Goal: Task Accomplishment & Management: Manage account settings

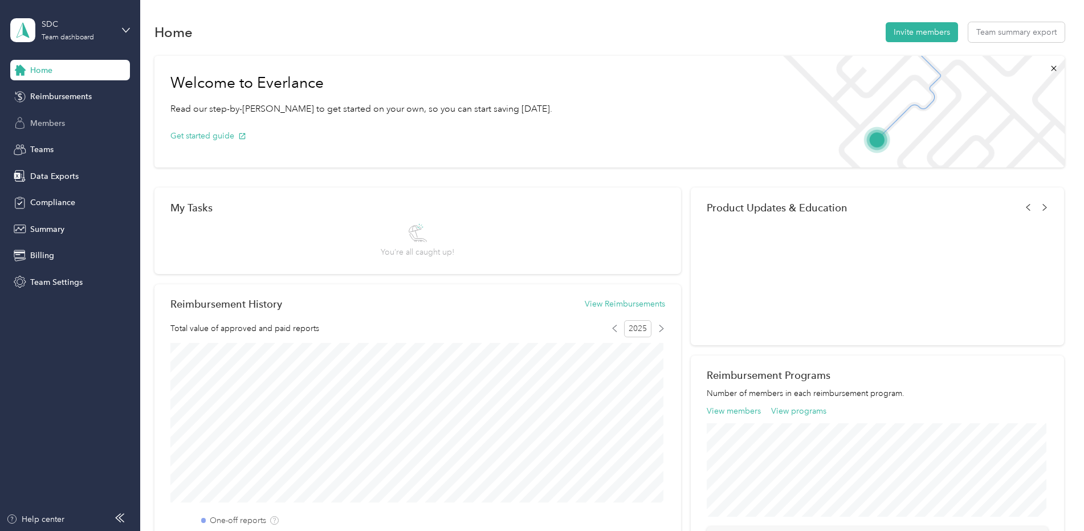
click at [50, 125] on span "Members" at bounding box center [47, 123] width 35 height 12
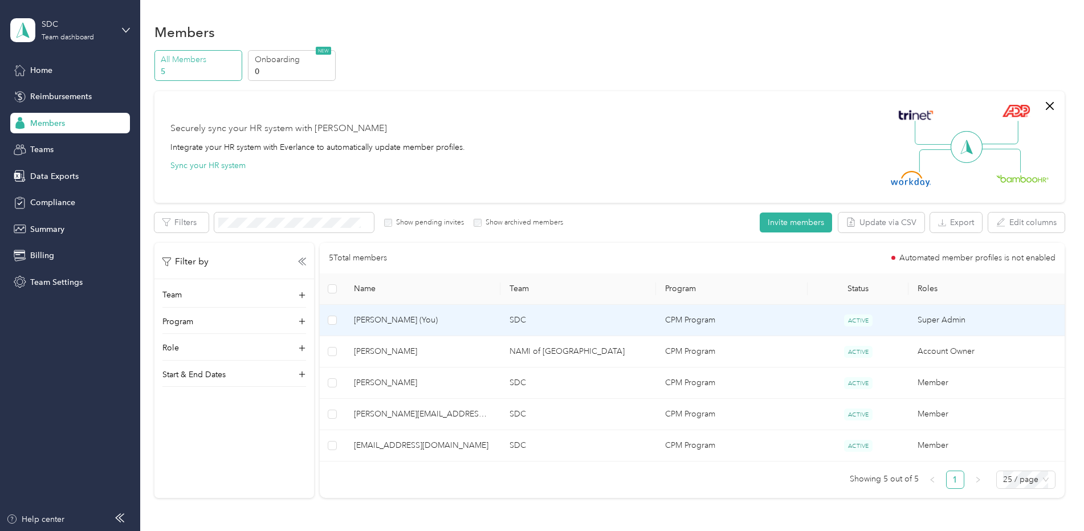
click at [394, 320] on span "[PERSON_NAME] (You)" at bounding box center [422, 320] width 137 height 13
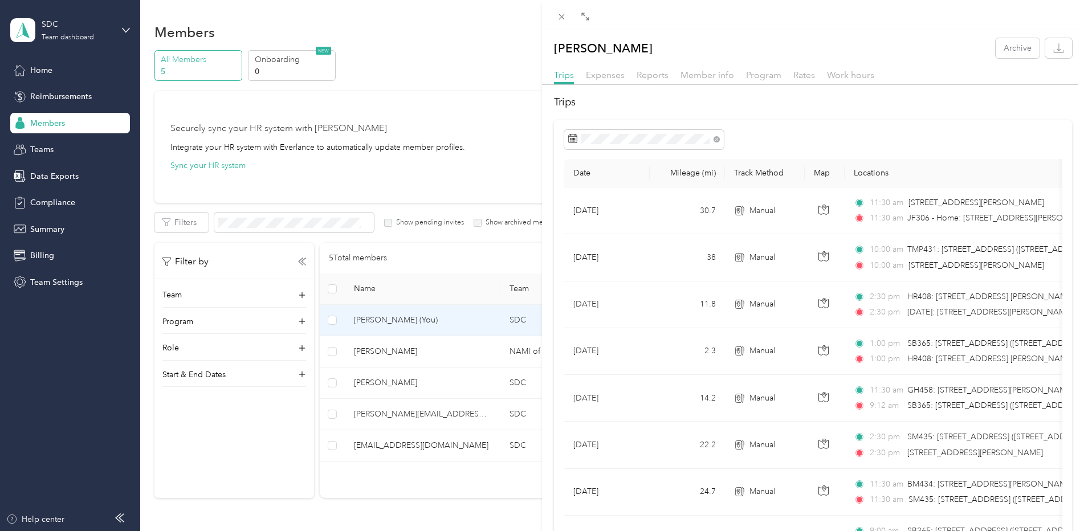
click at [36, 67] on div "[PERSON_NAME] Archive Trips Expenses Reports Member info Program Rates Work hou…" at bounding box center [542, 265] width 1084 height 531
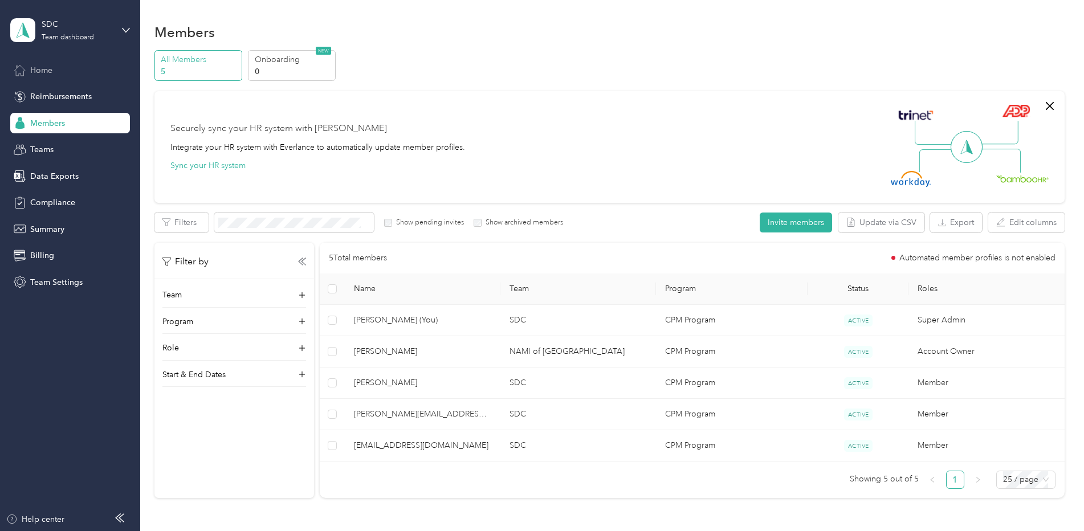
click at [36, 70] on span "Home" at bounding box center [41, 70] width 22 height 12
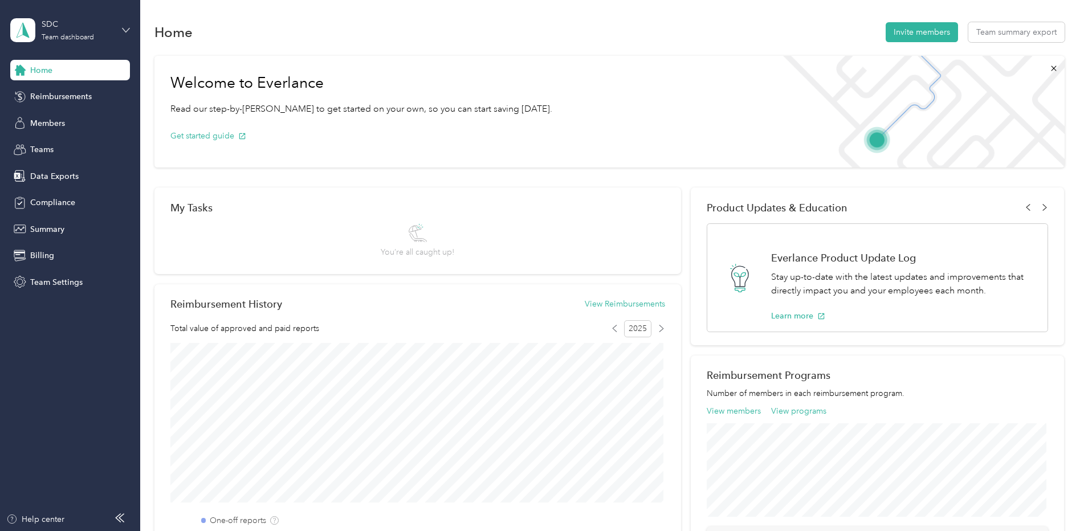
click at [126, 29] on icon at bounding box center [126, 30] width 8 height 8
click at [64, 119] on div "Personal dashboard" at bounding box center [57, 119] width 72 height 12
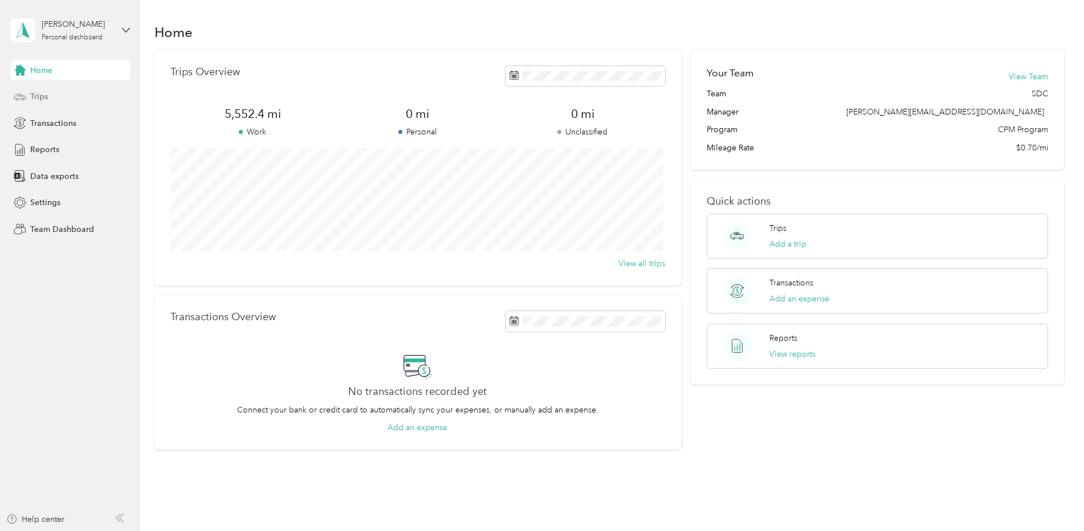
click at [35, 97] on span "Trips" at bounding box center [39, 97] width 18 height 12
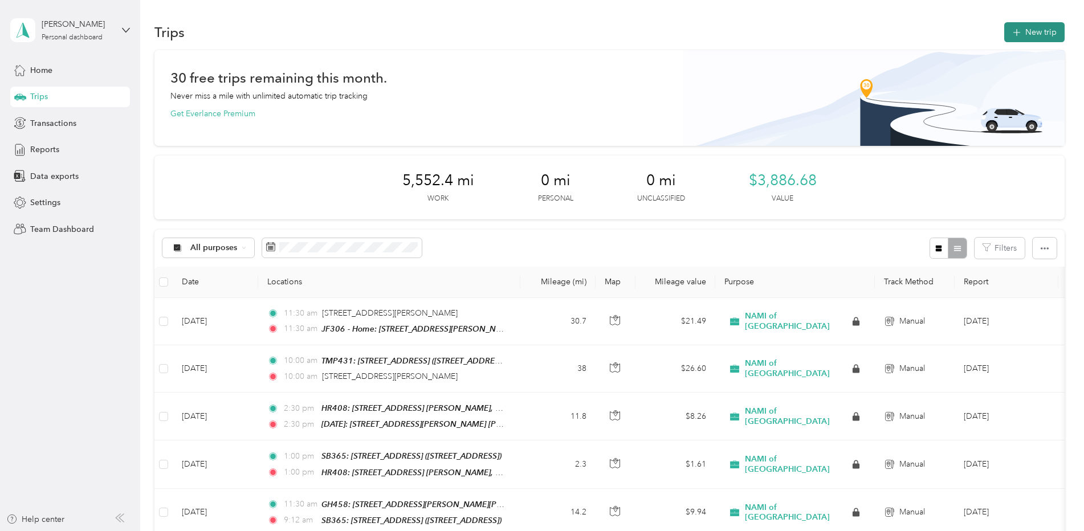
click at [1014, 30] on icon "button" at bounding box center [1016, 32] width 13 height 13
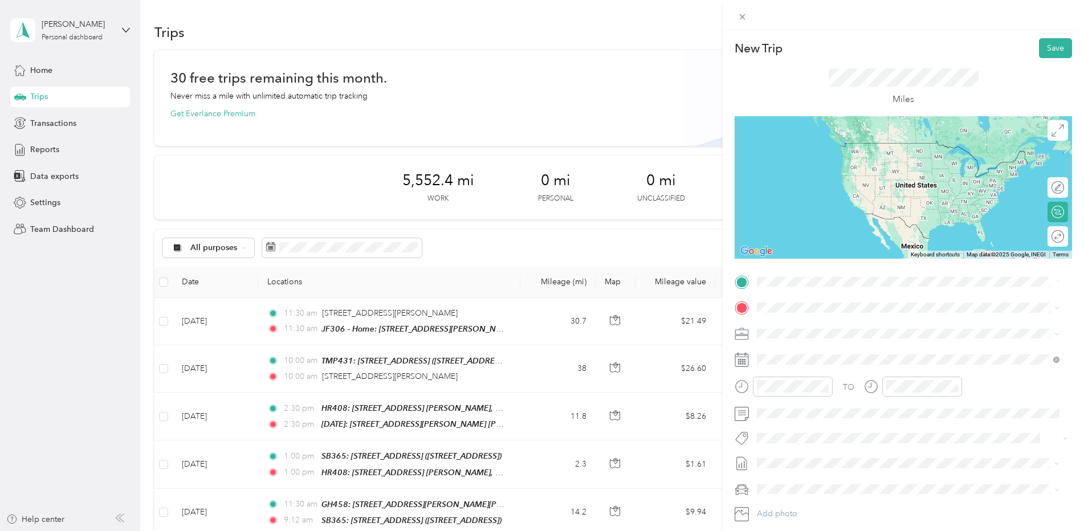
click at [814, 335] on span "[STREET_ADDRESS]" at bounding box center [814, 340] width 72 height 10
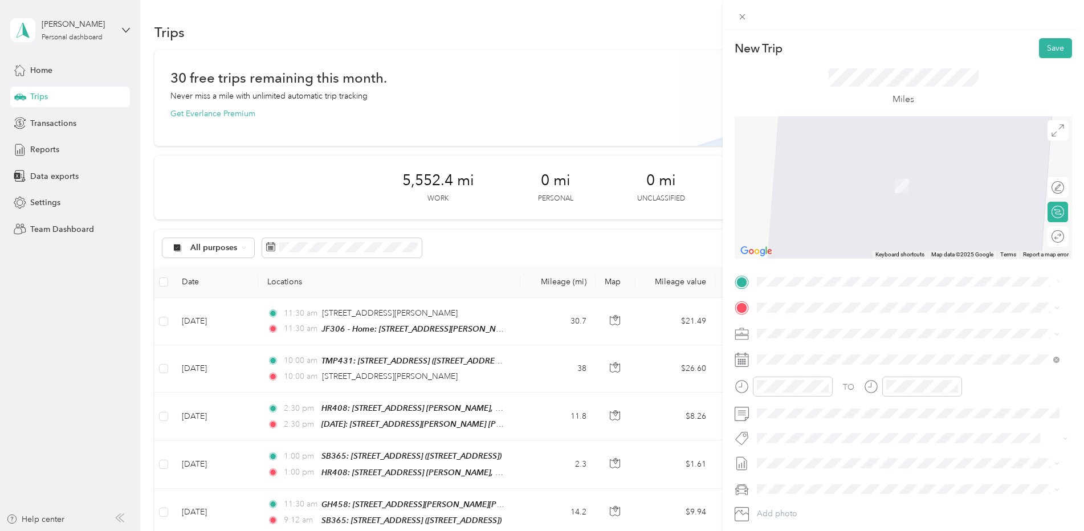
click at [833, 338] on span "[STREET_ADDRESS]" at bounding box center [814, 340] width 72 height 10
click at [818, 354] on span "[STREET_ADDRESS][US_STATE]" at bounding box center [835, 349] width 114 height 10
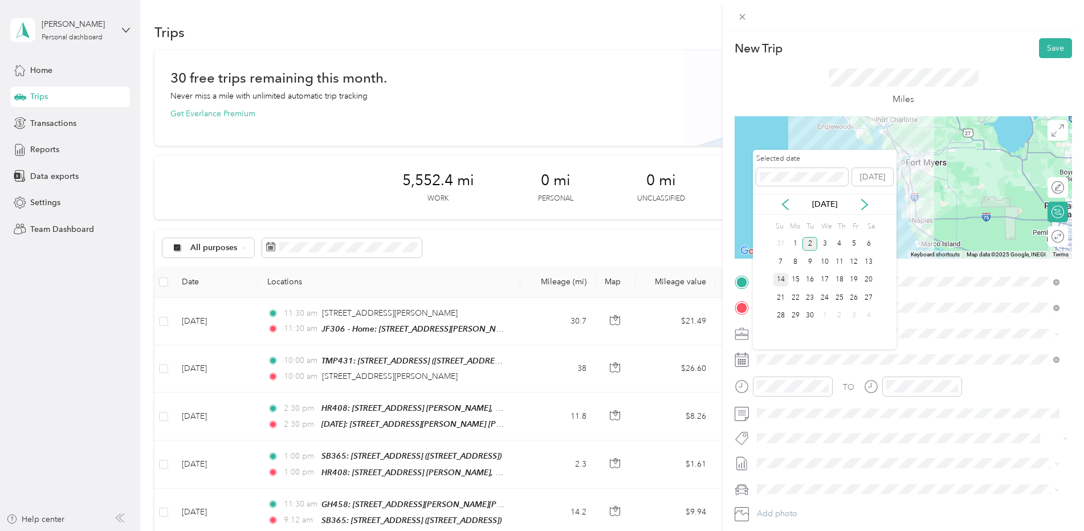
drag, startPoint x: 781, startPoint y: 279, endPoint x: 784, endPoint y: 290, distance: 11.2
click at [782, 280] on div "14" at bounding box center [780, 280] width 15 height 14
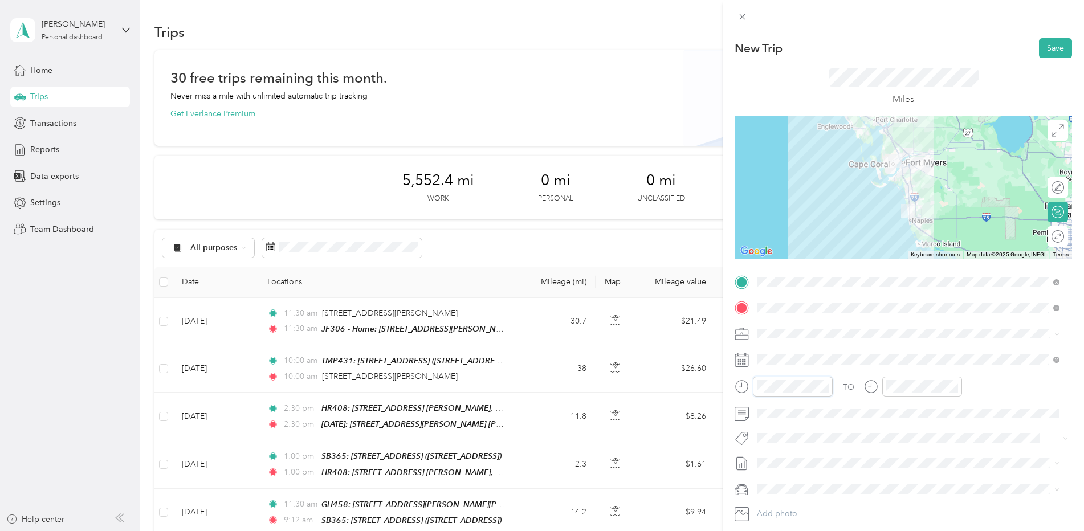
click at [724, 389] on form "New Trip Save This trip cannot be edited because it is either under review, app…" at bounding box center [902, 293] width 361 height 510
click at [1046, 51] on button "Save" at bounding box center [1055, 48] width 33 height 20
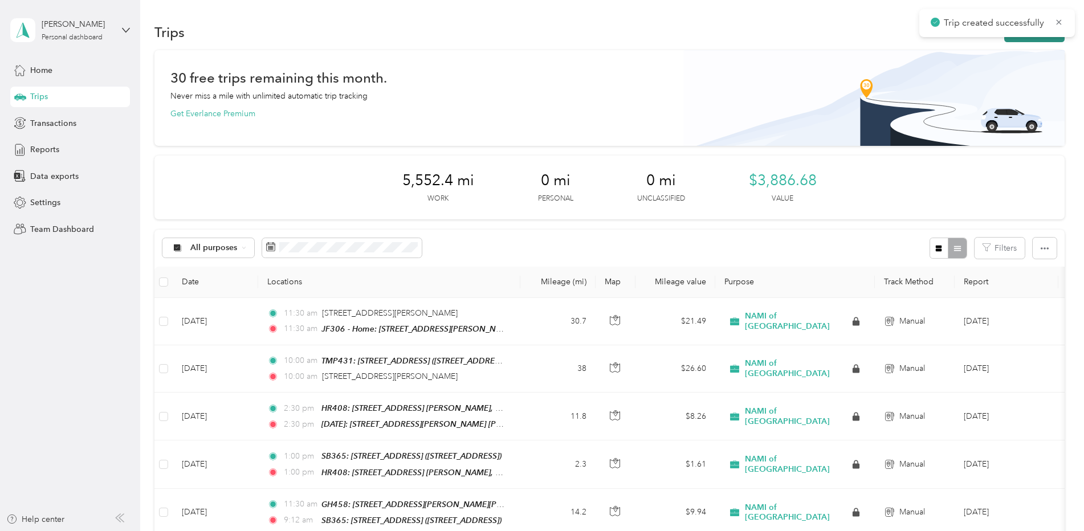
click at [1029, 40] on button "New trip" at bounding box center [1034, 32] width 60 height 20
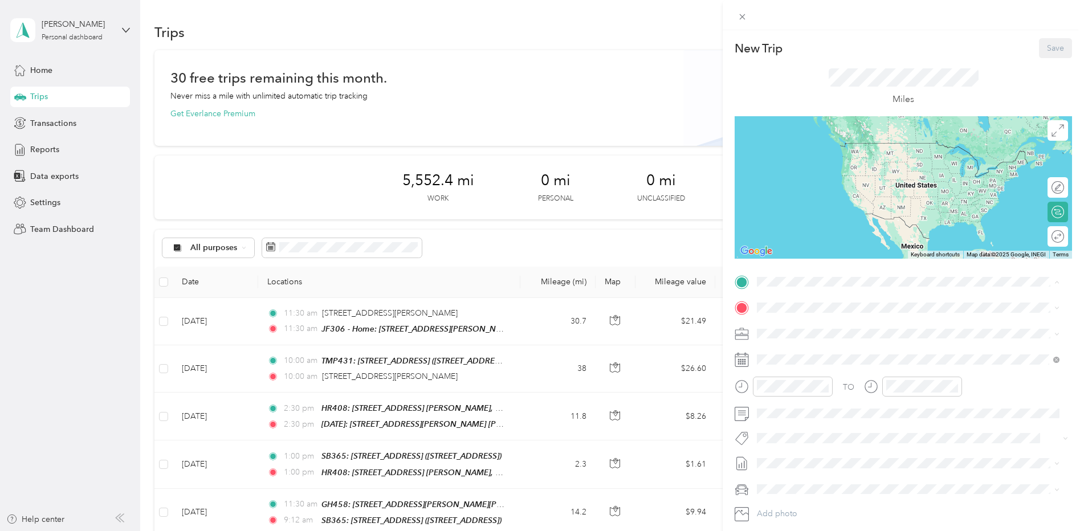
click at [824, 335] on span "[STREET_ADDRESS]" at bounding box center [814, 340] width 72 height 10
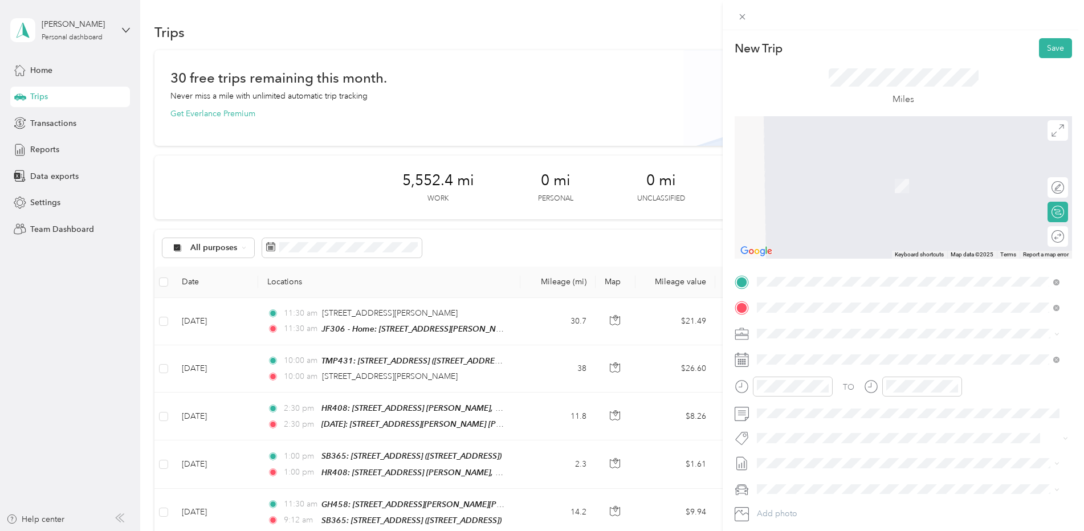
click at [814, 350] on span "[STREET_ADDRESS][PERSON_NAME][US_STATE]" at bounding box center [866, 349] width 177 height 10
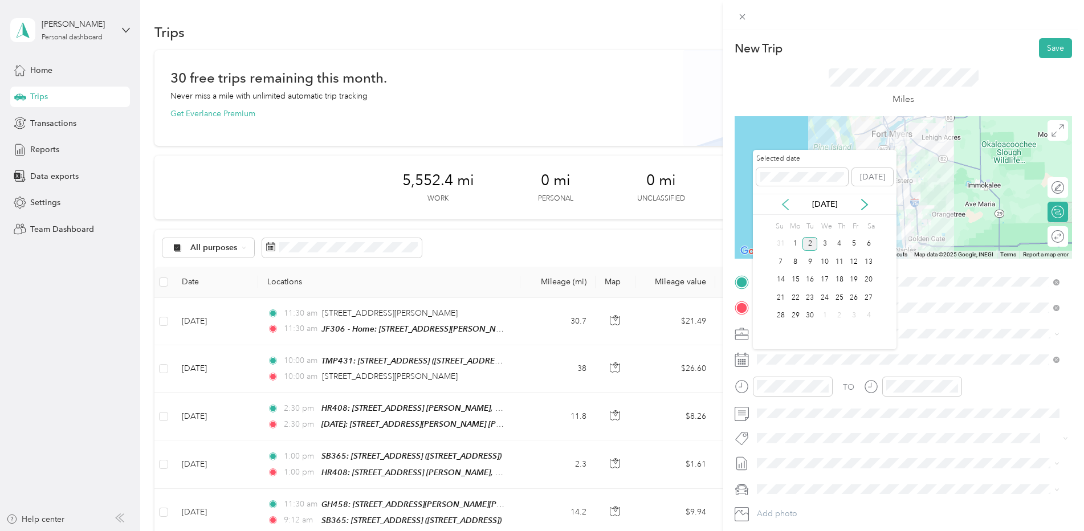
click at [783, 208] on icon at bounding box center [784, 204] width 11 height 11
click at [841, 280] on div "14" at bounding box center [839, 280] width 15 height 14
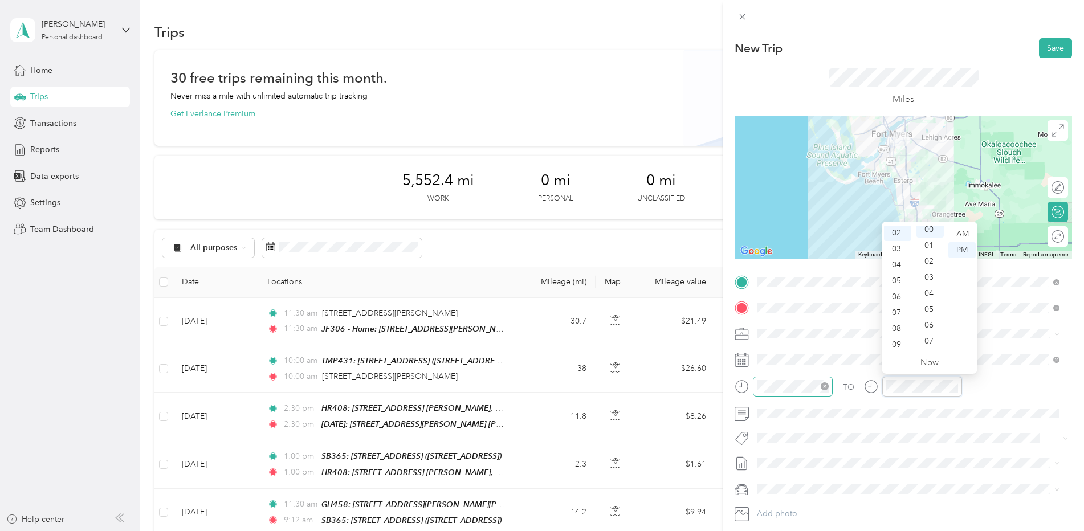
scroll to position [0, 0]
click at [1052, 45] on button "Save" at bounding box center [1055, 48] width 33 height 20
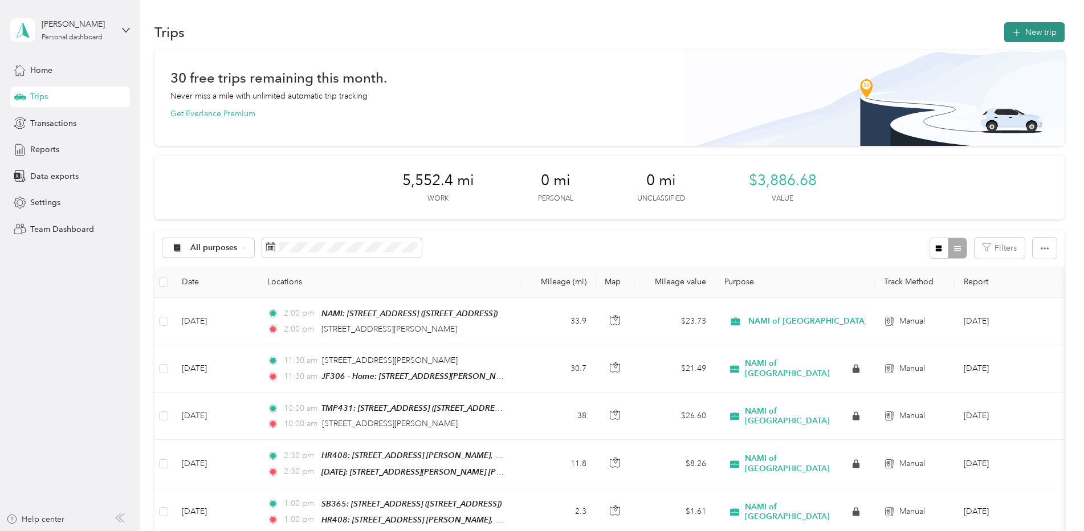
click at [1027, 35] on button "New trip" at bounding box center [1034, 32] width 60 height 20
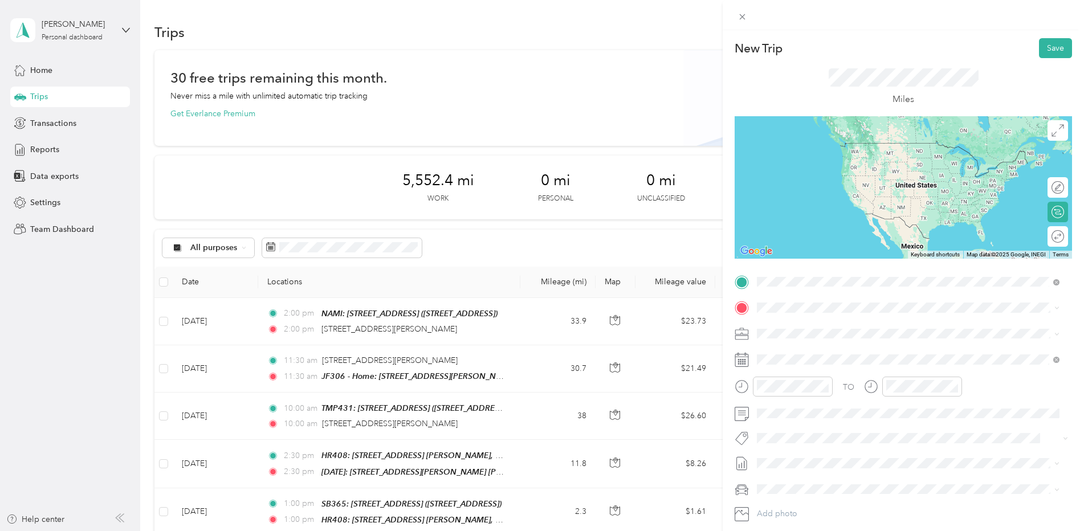
click at [818, 330] on strong "TMP431: [STREET_ADDRESS]" at bounding box center [834, 327] width 113 height 10
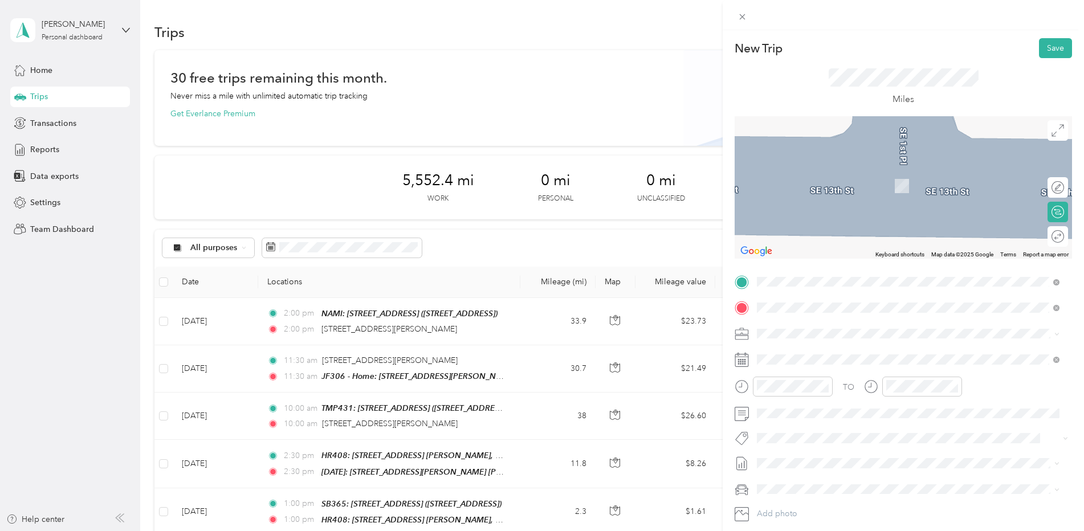
click at [806, 361] on span "[STREET_ADDRESS][US_STATE]" at bounding box center [835, 366] width 114 height 10
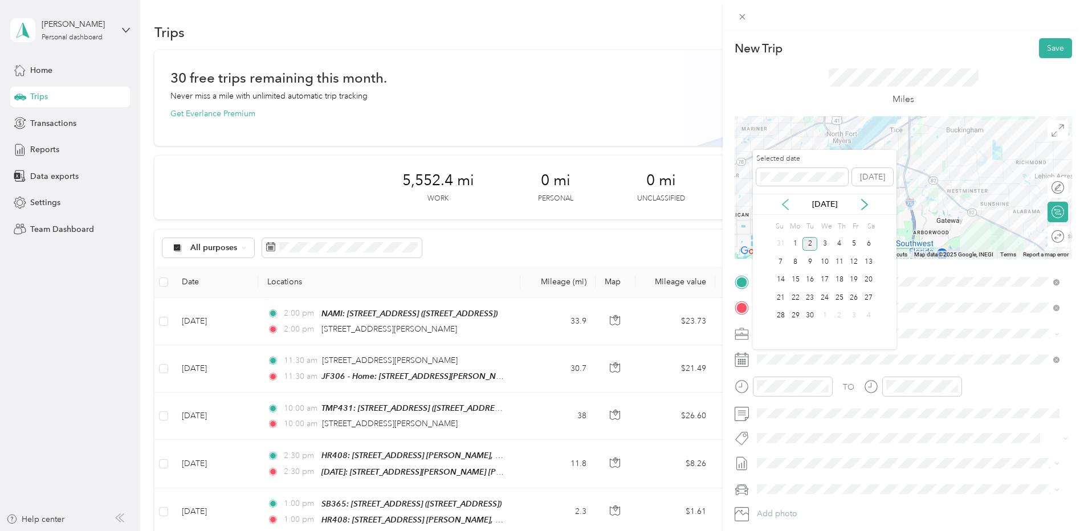
click at [788, 204] on icon at bounding box center [784, 204] width 11 height 11
click at [853, 280] on div "15" at bounding box center [854, 280] width 15 height 14
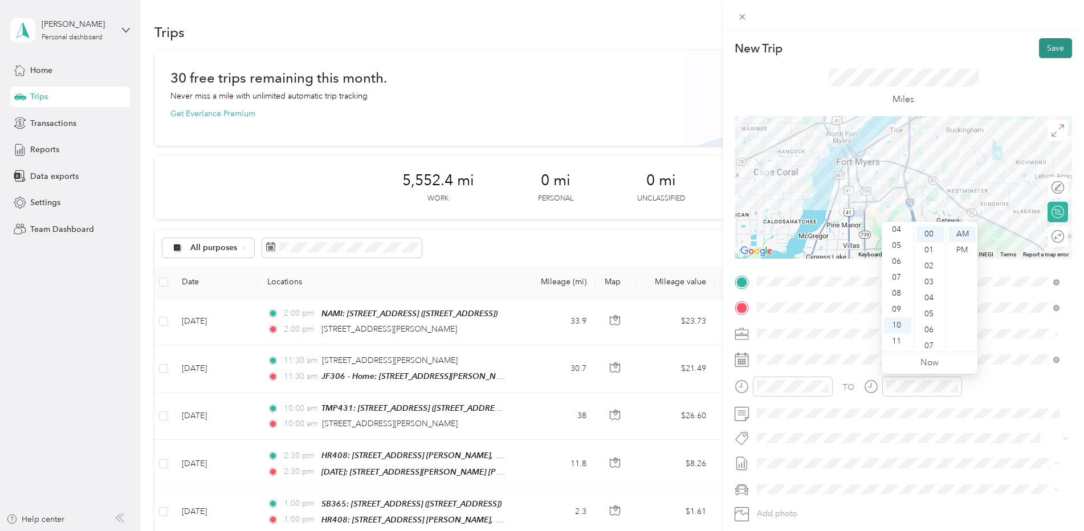
click at [1049, 51] on button "Save" at bounding box center [1055, 48] width 33 height 20
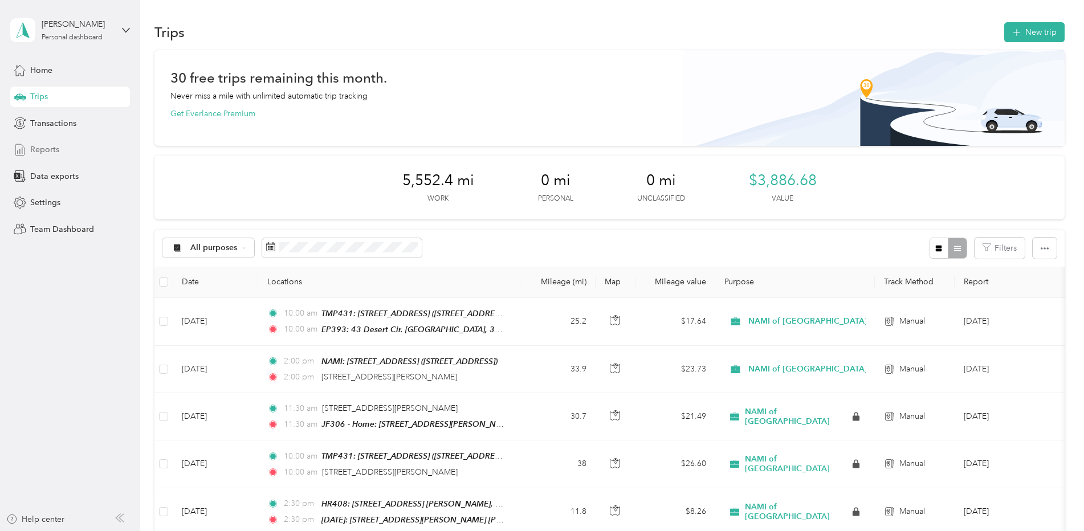
click at [38, 150] on span "Reports" at bounding box center [44, 150] width 29 height 12
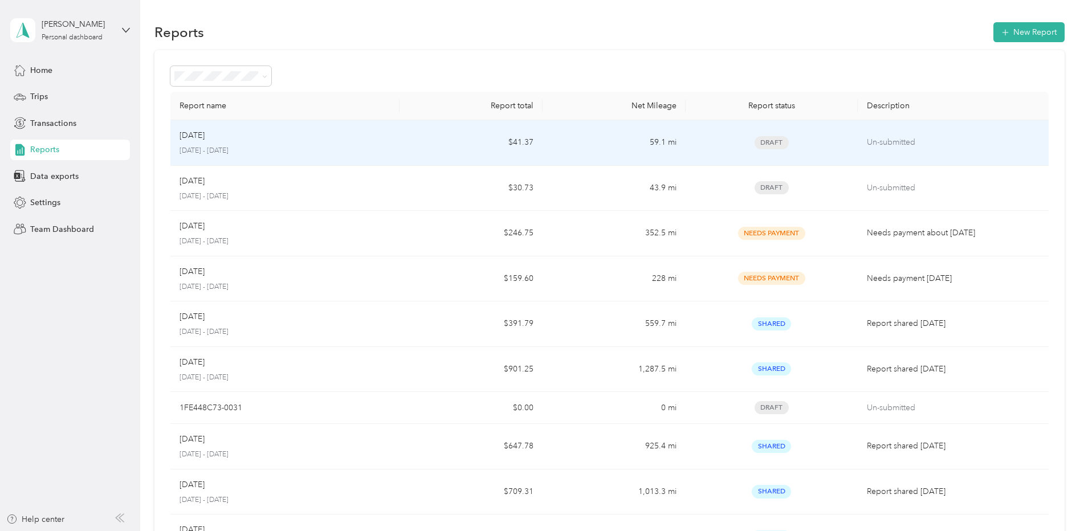
click at [347, 143] on div "Aug [DATE] - [DATE]" at bounding box center [284, 142] width 211 height 27
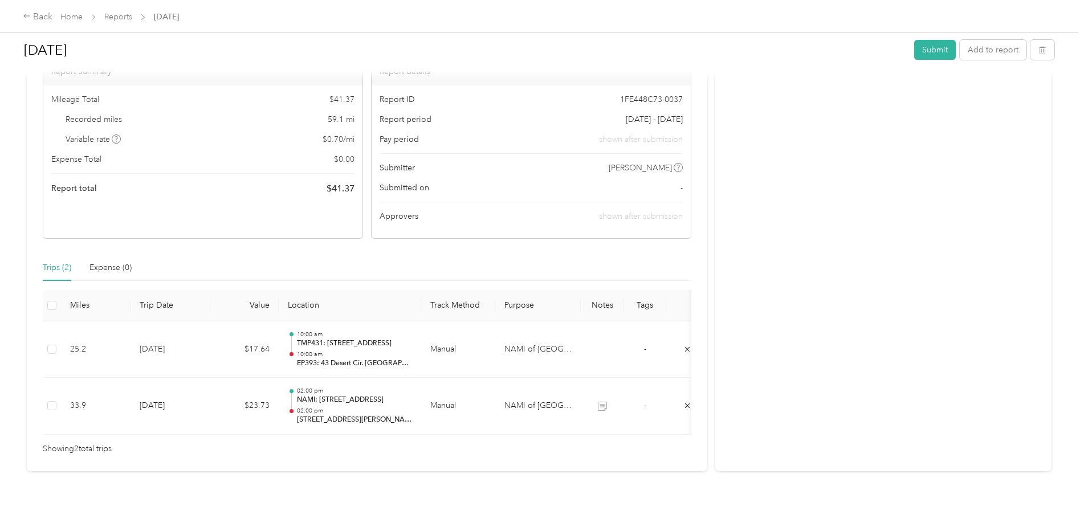
scroll to position [100, 0]
click at [926, 49] on button "Submit" at bounding box center [935, 50] width 42 height 20
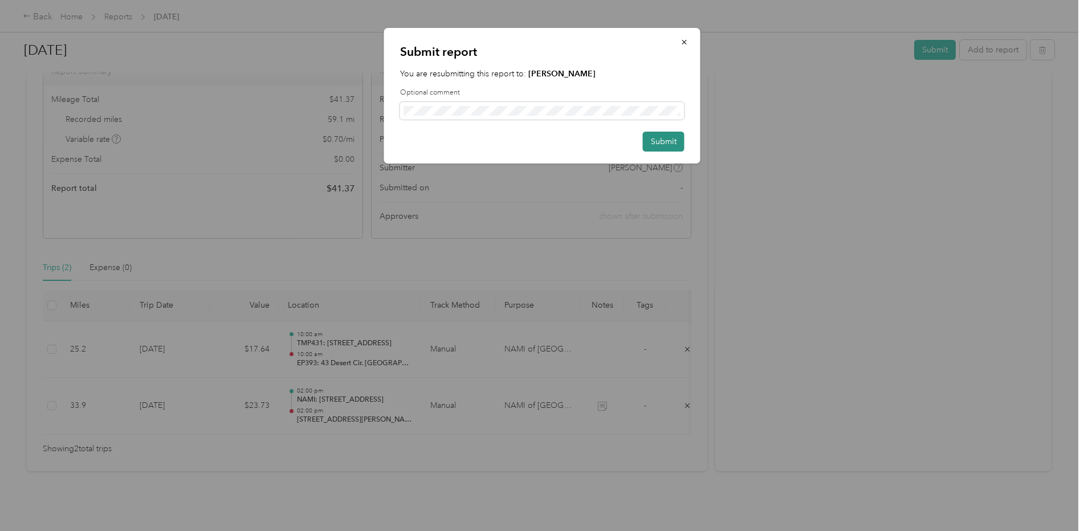
click at [659, 140] on button "Submit" at bounding box center [664, 142] width 42 height 20
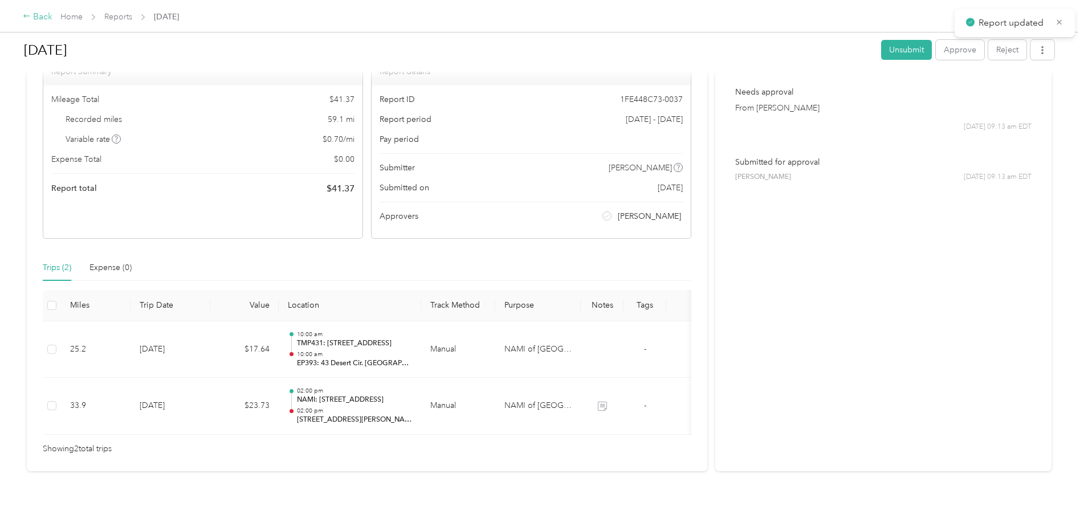
click at [42, 23] on div "Back" at bounding box center [38, 17] width 30 height 14
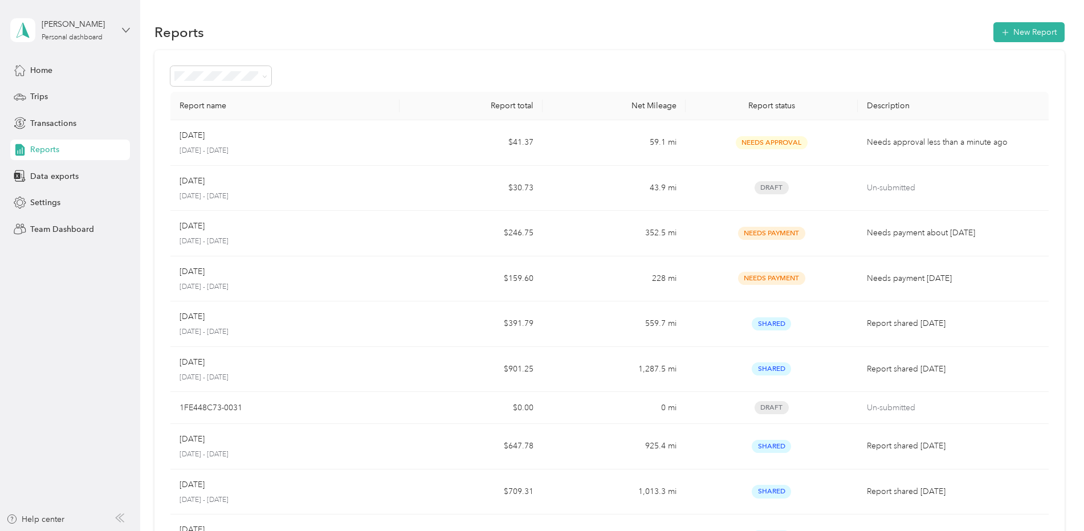
click at [127, 28] on icon at bounding box center [126, 30] width 8 height 8
click at [66, 93] on div "Team dashboard" at bounding box center [51, 94] width 61 height 12
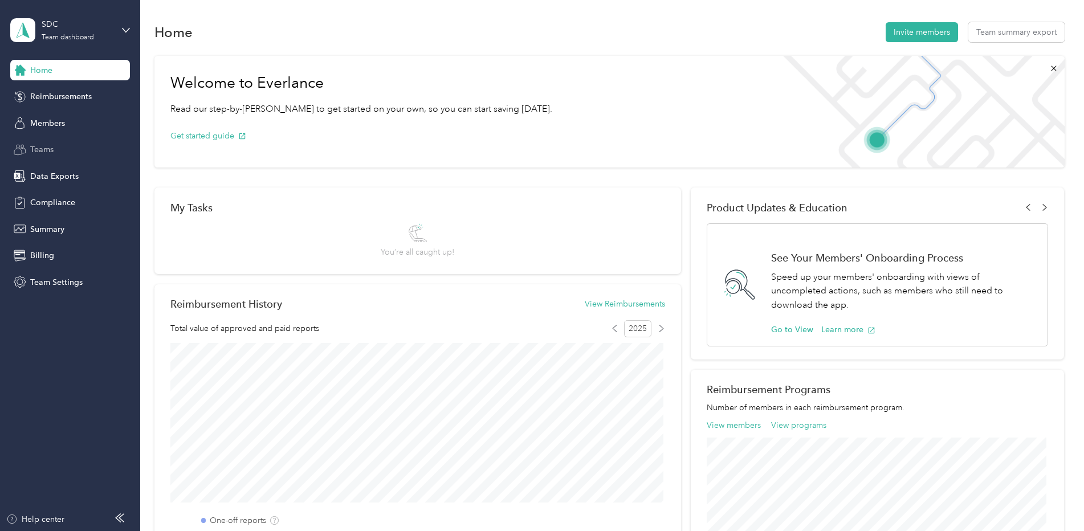
click at [40, 146] on span "Teams" at bounding box center [41, 150] width 23 height 12
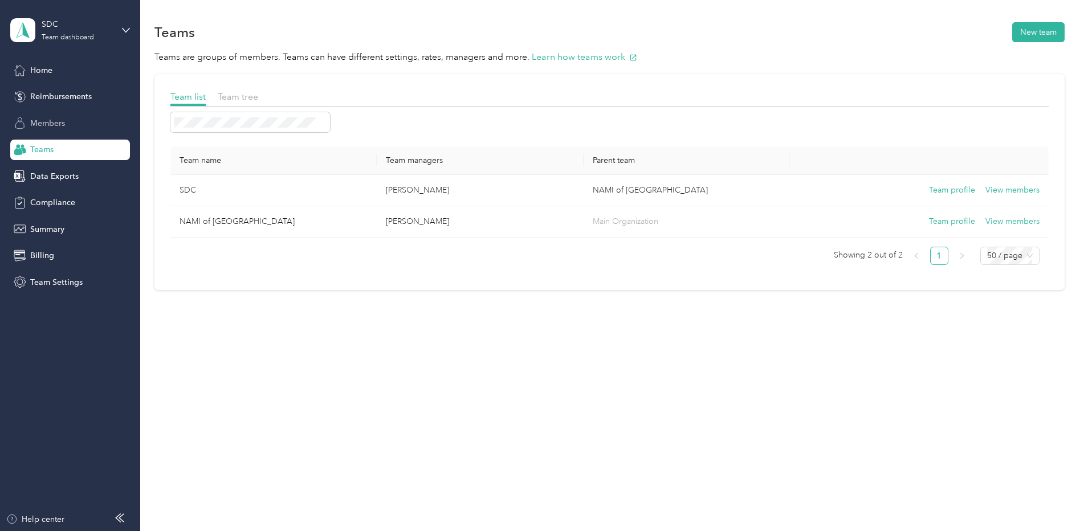
click at [48, 121] on span "Members" at bounding box center [47, 123] width 35 height 12
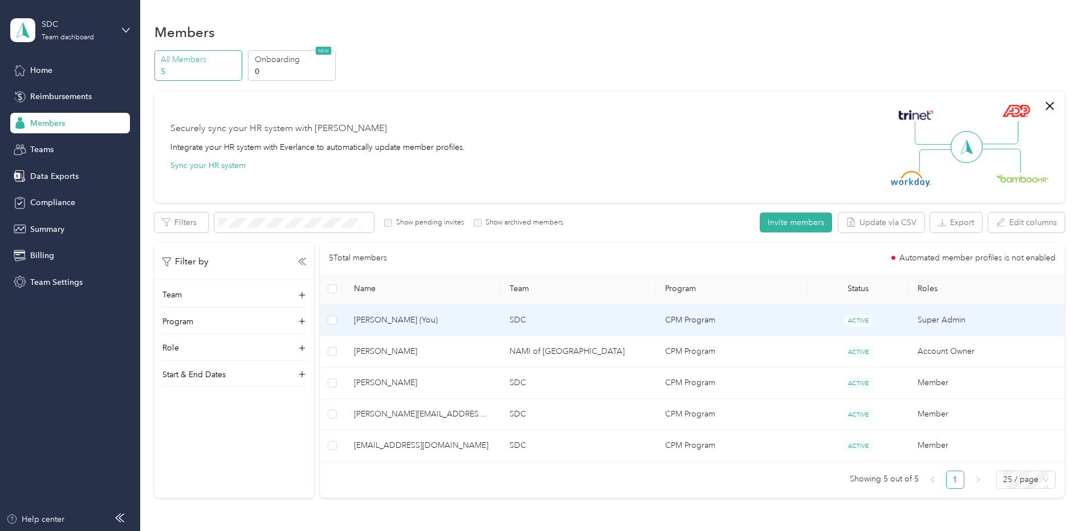
click at [401, 317] on span "[PERSON_NAME] (You)" at bounding box center [422, 320] width 137 height 13
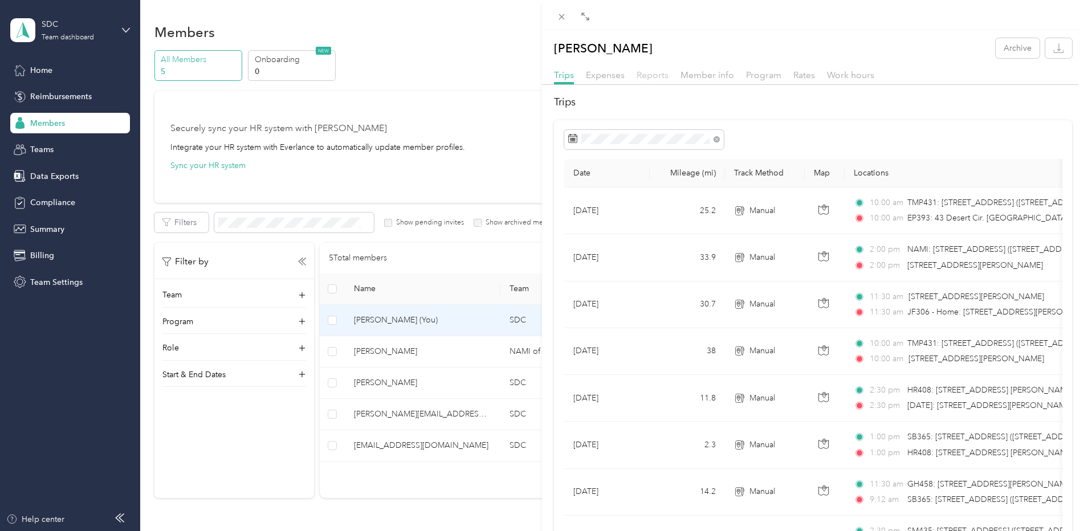
click at [650, 73] on span "Reports" at bounding box center [652, 75] width 32 height 11
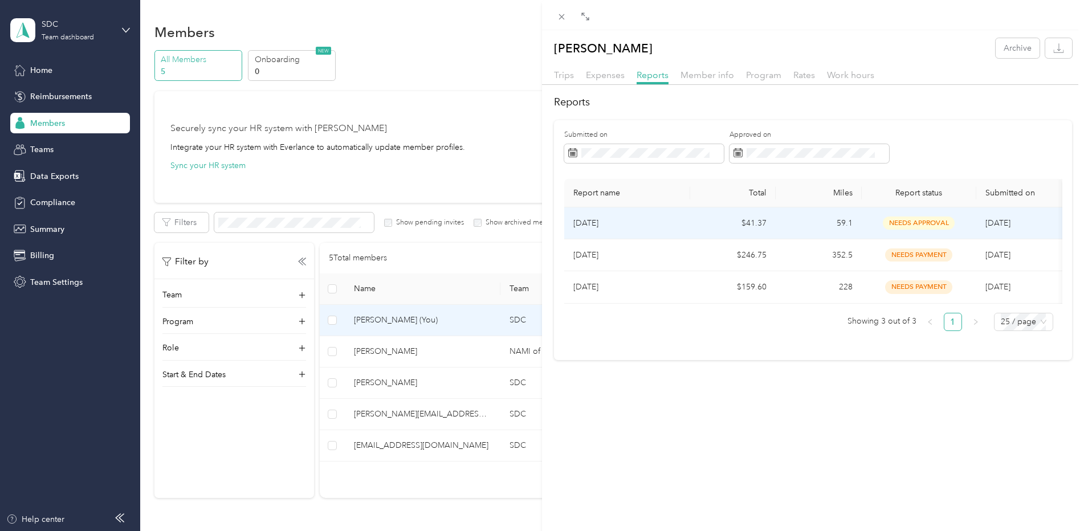
click at [663, 224] on p "[DATE]" at bounding box center [627, 223] width 108 height 13
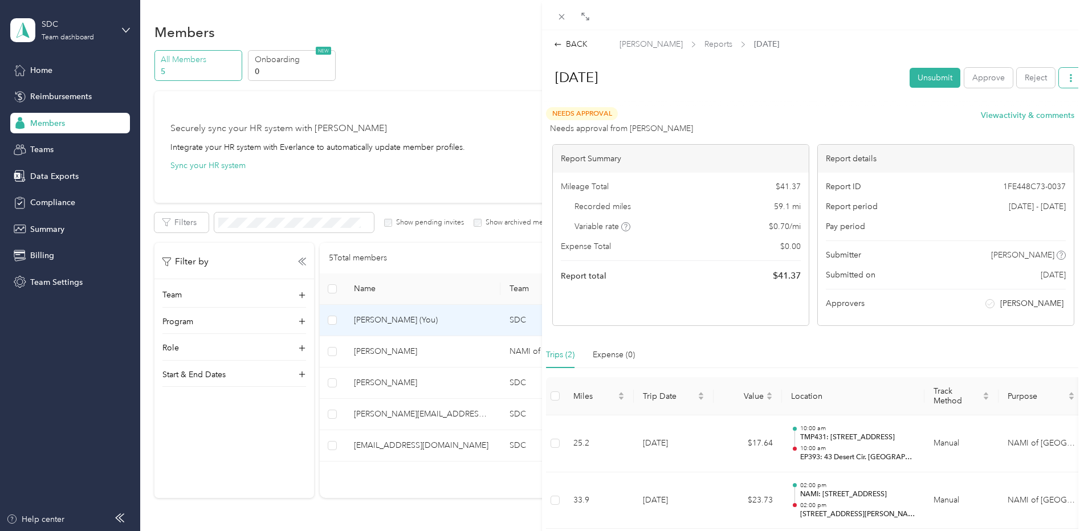
click at [1059, 79] on button "button" at bounding box center [1071, 78] width 24 height 20
click at [1027, 118] on span "Download" at bounding box center [1030, 119] width 38 height 12
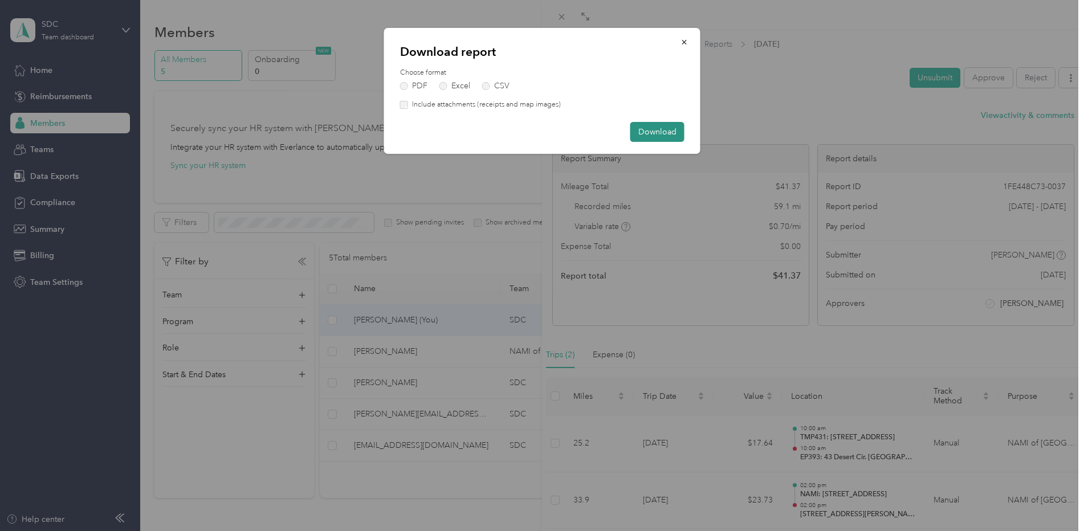
click at [648, 131] on button "Download" at bounding box center [657, 132] width 54 height 20
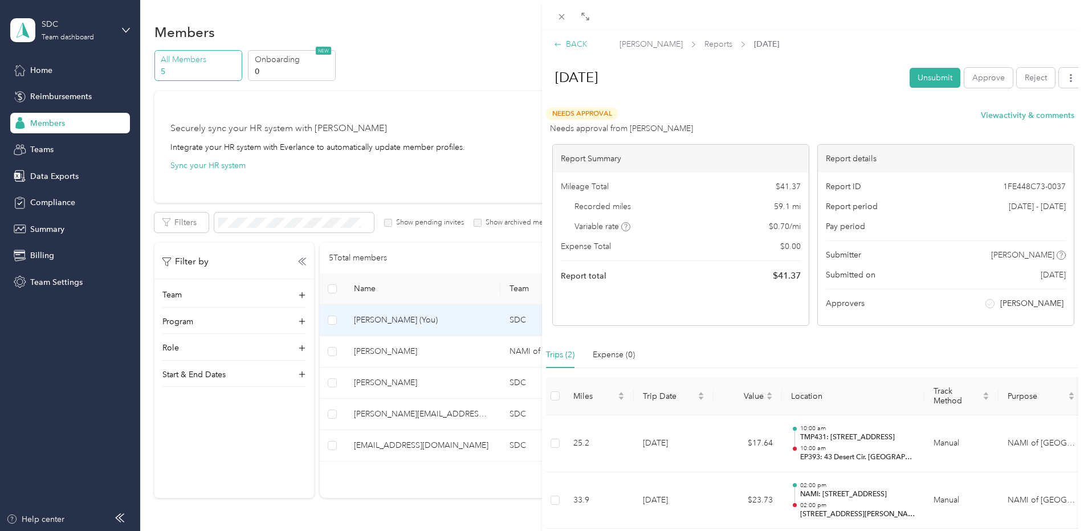
click at [576, 46] on div "BACK" at bounding box center [571, 44] width 34 height 12
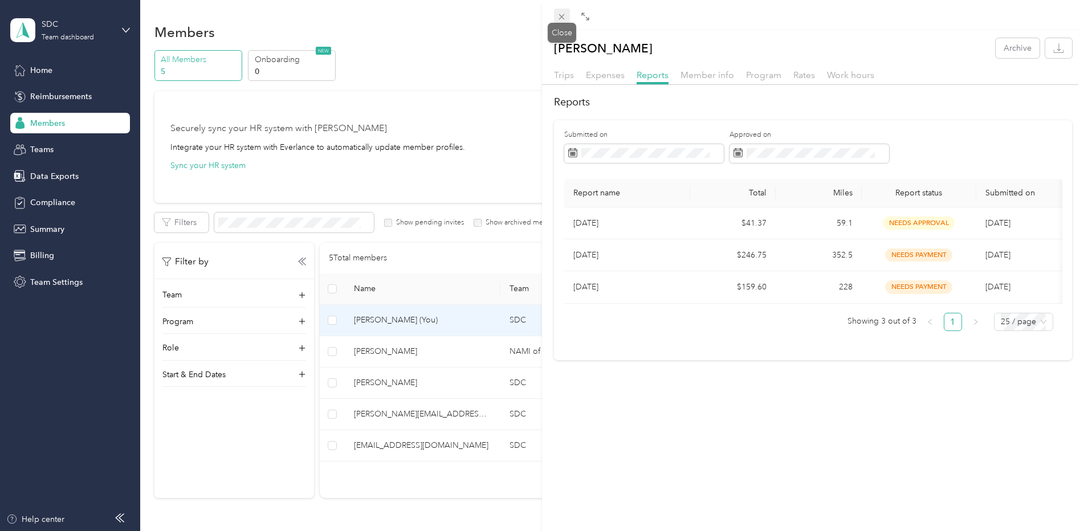
click at [561, 16] on icon at bounding box center [562, 17] width 6 height 6
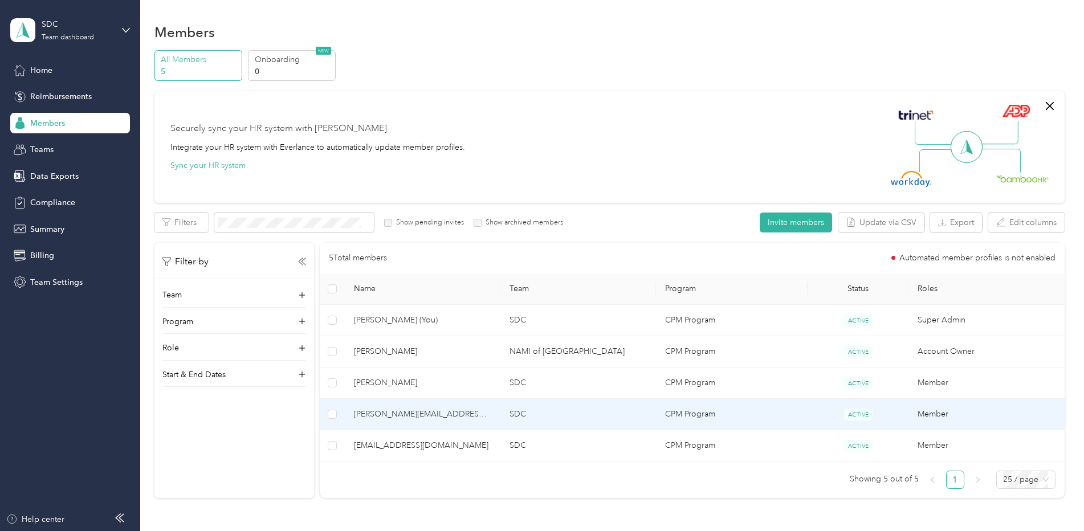
click at [371, 414] on span "[PERSON_NAME][EMAIL_ADDRESS][DOMAIN_NAME]" at bounding box center [422, 414] width 137 height 13
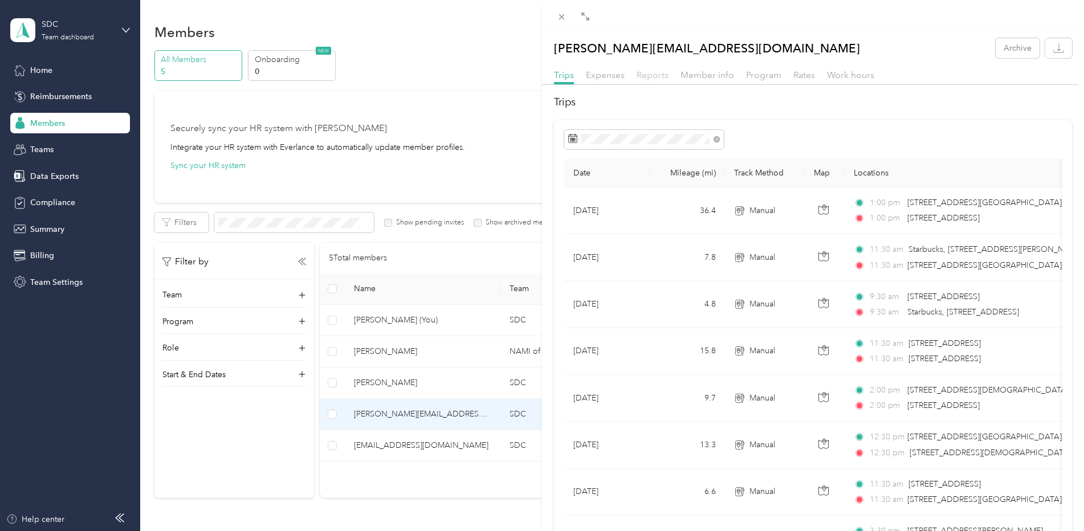
click at [651, 72] on span "Reports" at bounding box center [652, 75] width 32 height 11
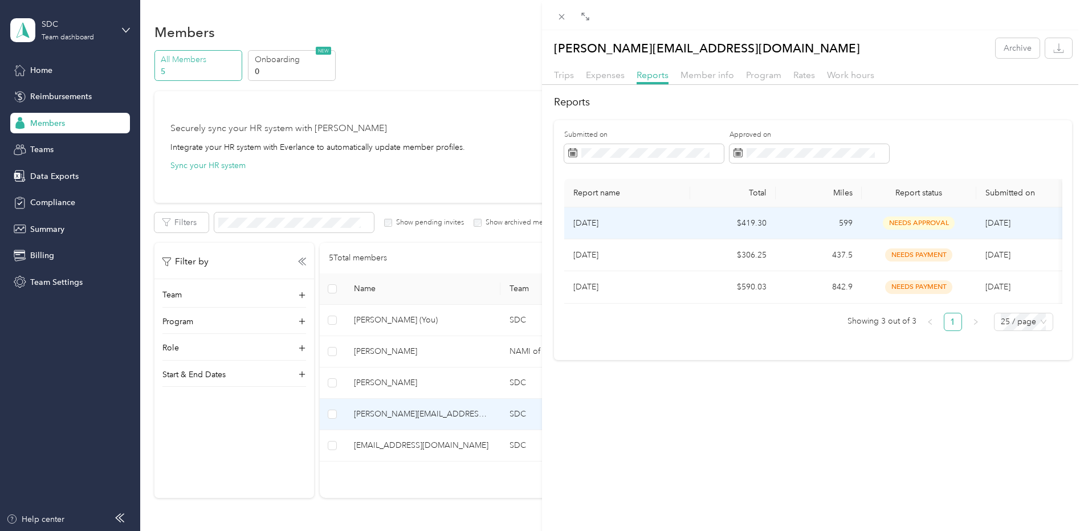
click at [626, 227] on p "[DATE]" at bounding box center [627, 223] width 108 height 13
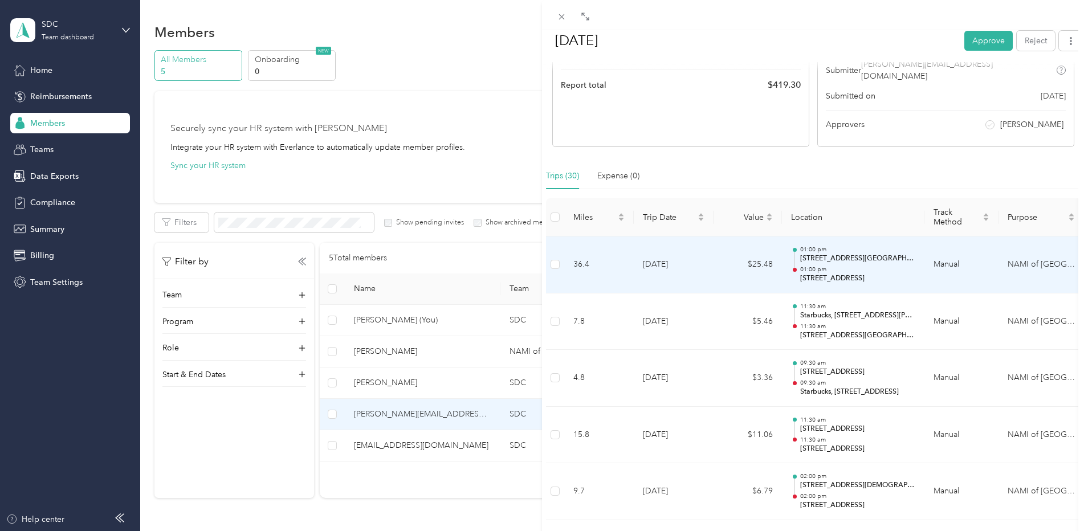
scroll to position [134, 0]
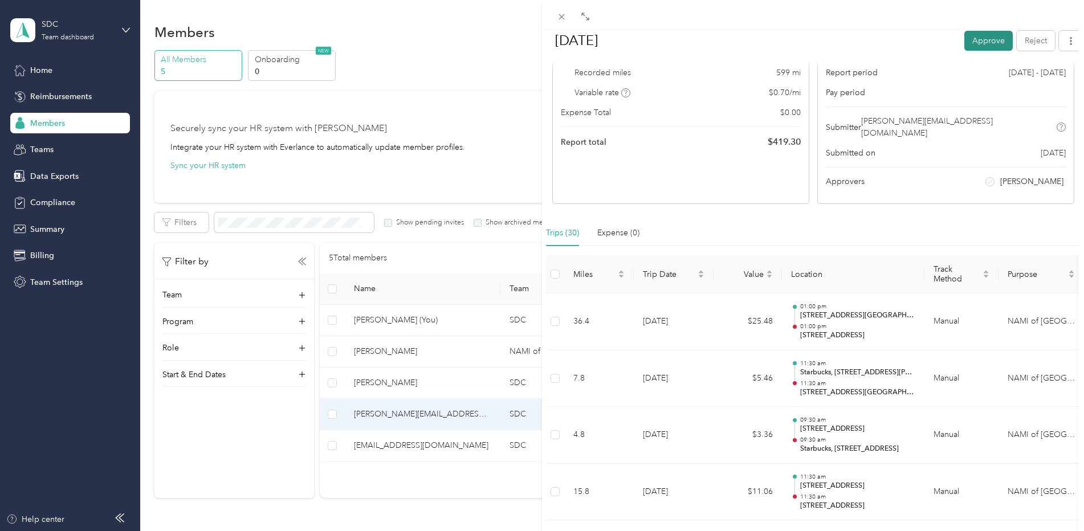
click at [975, 37] on button "Approve" at bounding box center [988, 40] width 48 height 20
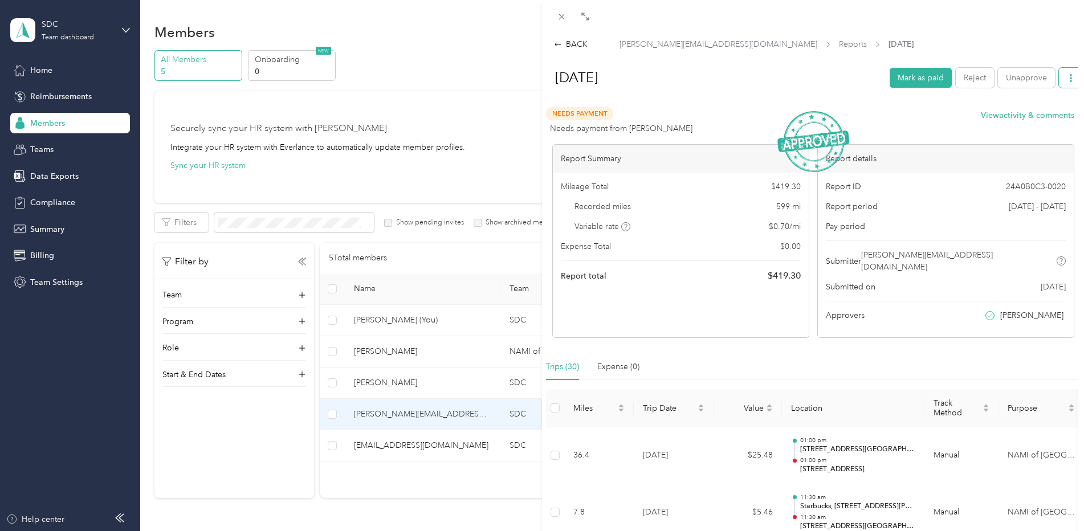
click at [1067, 79] on icon "button" at bounding box center [1071, 78] width 8 height 8
click at [1033, 117] on span "Download" at bounding box center [1030, 119] width 38 height 12
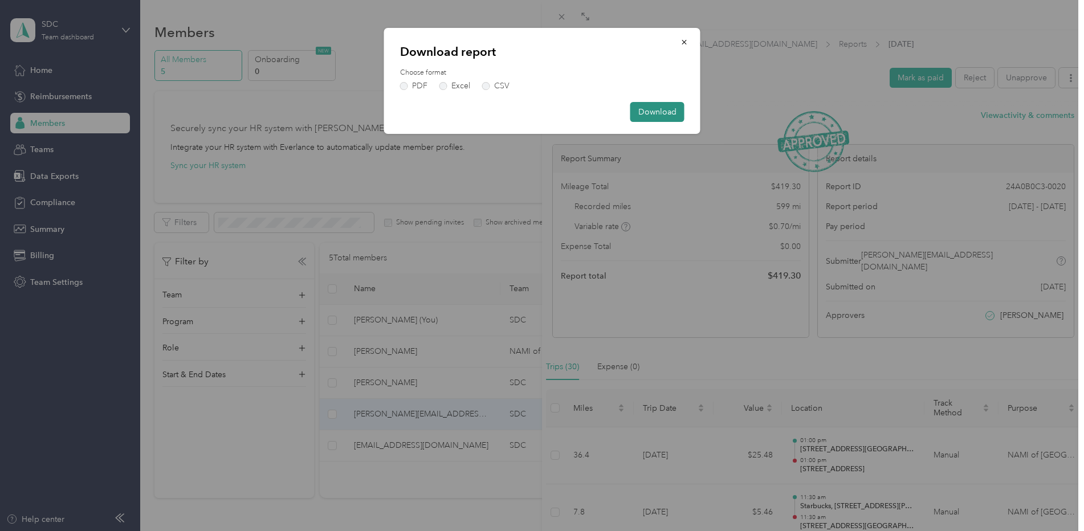
click at [651, 115] on button "Download" at bounding box center [657, 112] width 54 height 20
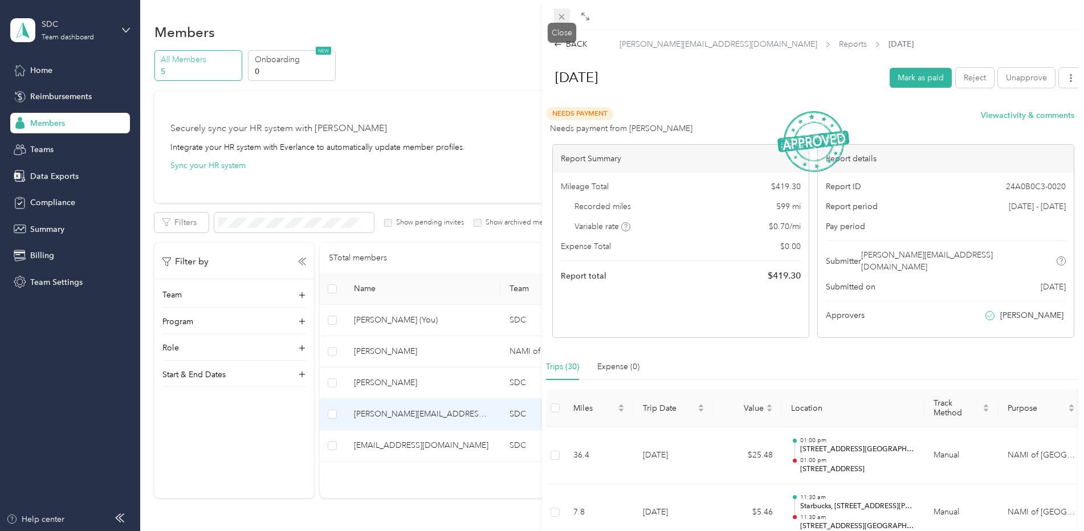
click at [562, 15] on icon at bounding box center [562, 17] width 10 height 10
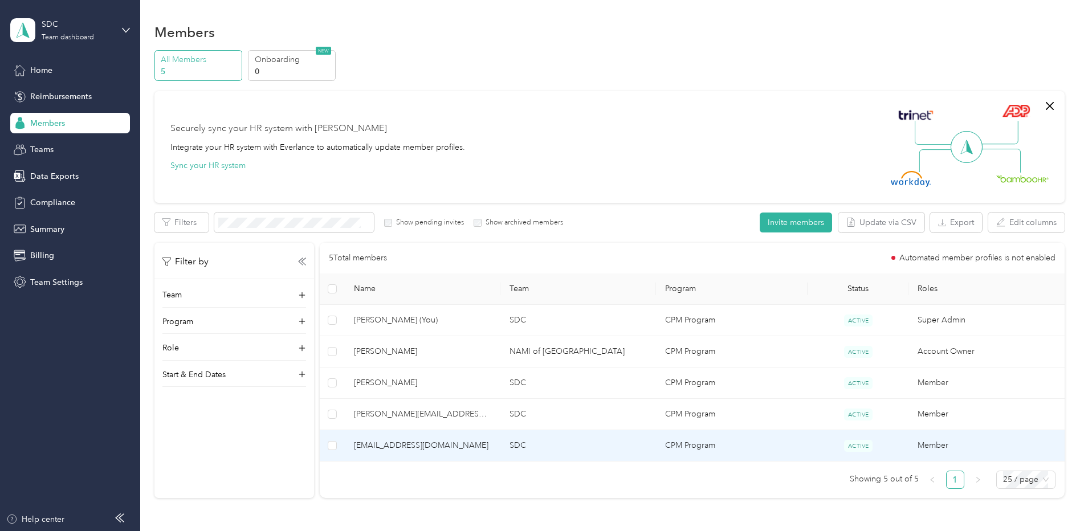
click at [414, 446] on span "[EMAIL_ADDRESS][DOMAIN_NAME]" at bounding box center [422, 445] width 137 height 13
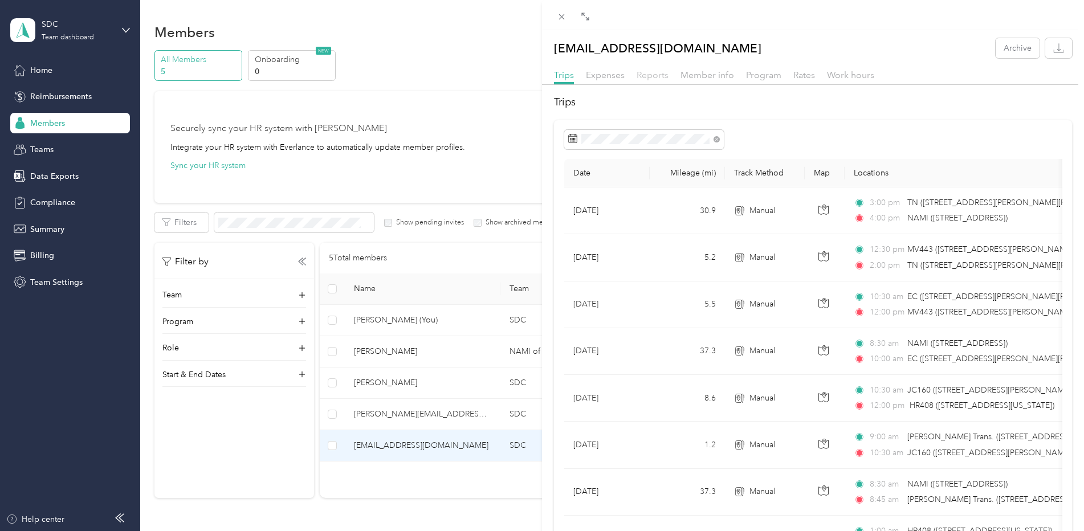
click at [654, 75] on span "Reports" at bounding box center [652, 75] width 32 height 11
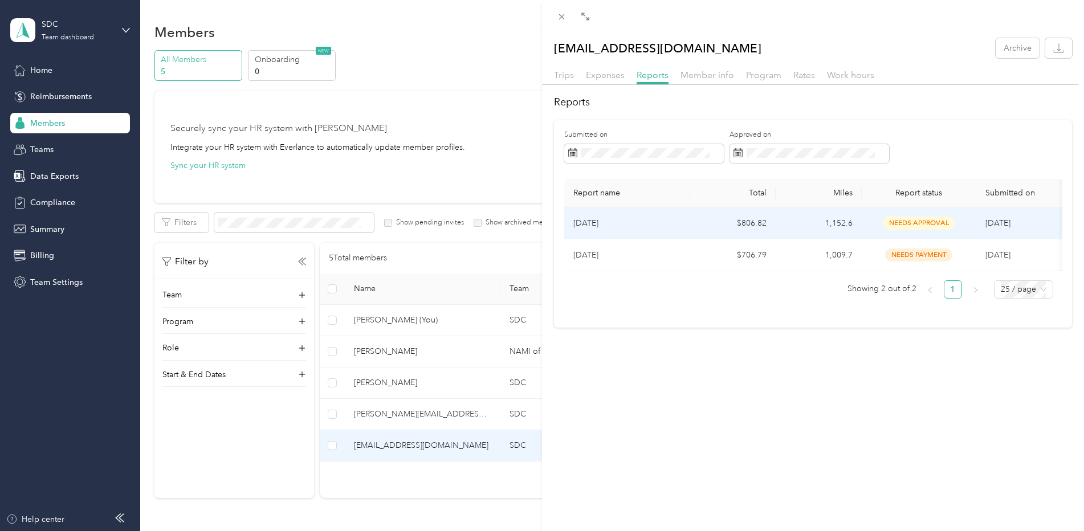
click at [644, 222] on p "[DATE]" at bounding box center [627, 223] width 108 height 13
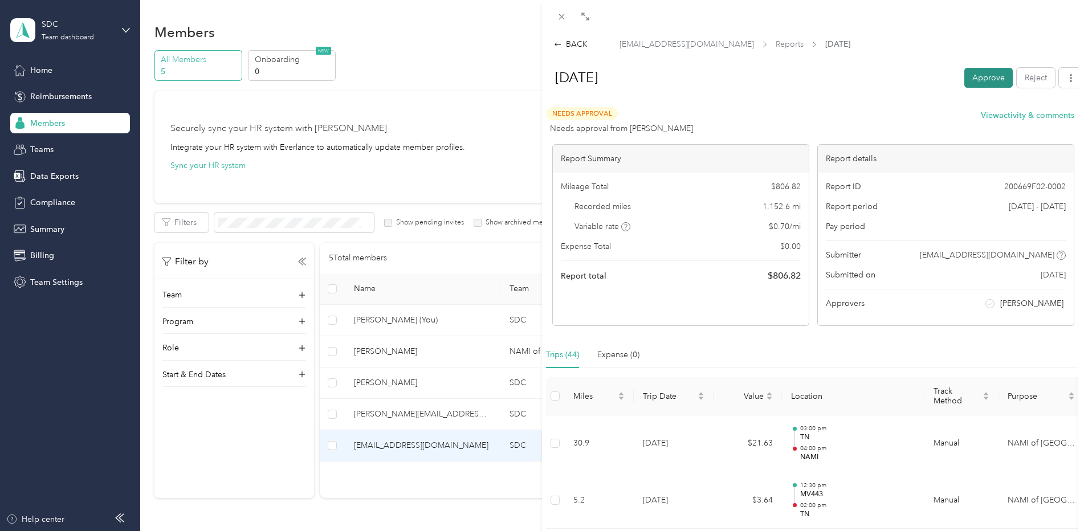
click at [975, 79] on button "Approve" at bounding box center [988, 78] width 48 height 20
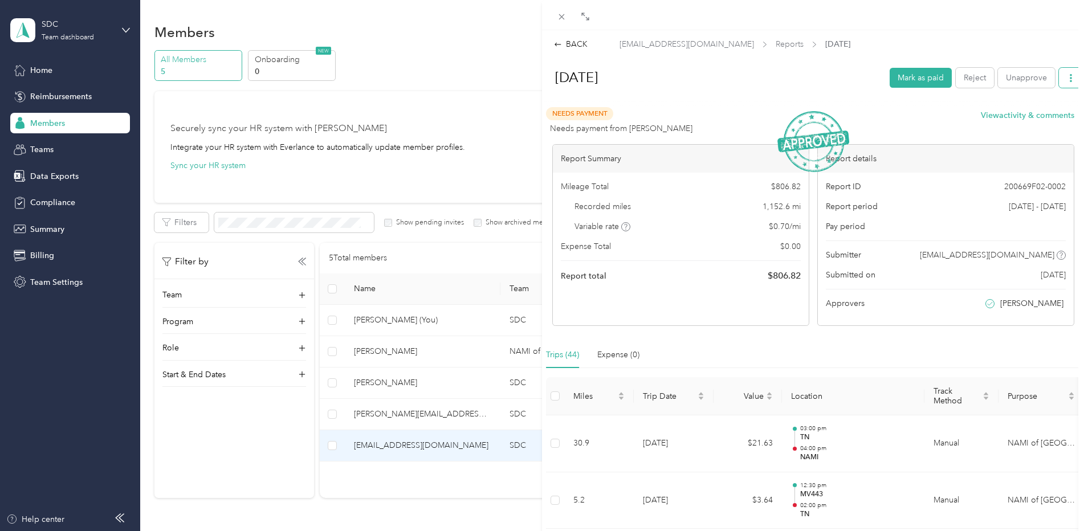
click at [1067, 79] on icon "button" at bounding box center [1071, 78] width 8 height 8
click at [1015, 117] on span "Download" at bounding box center [1030, 119] width 38 height 12
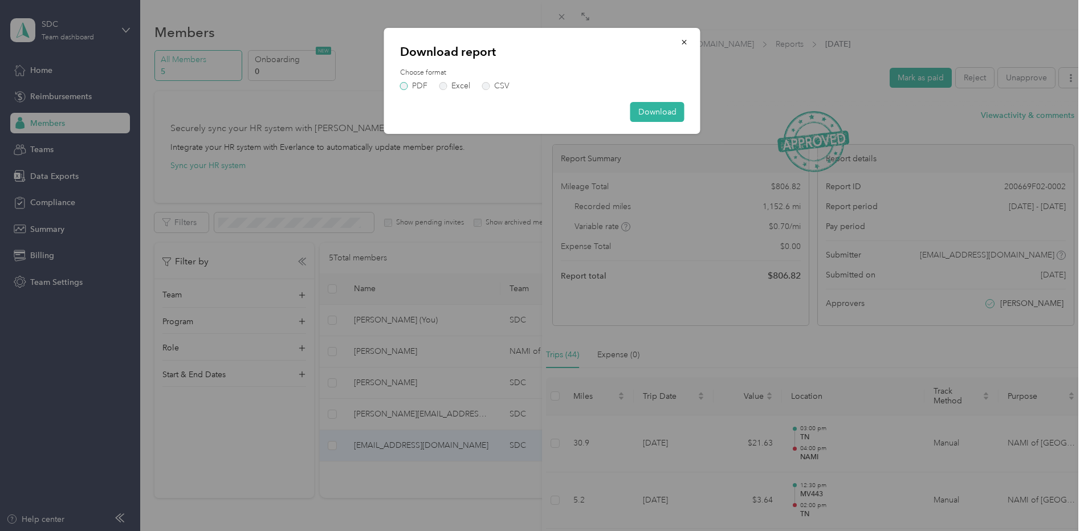
click at [404, 85] on label "PDF" at bounding box center [413, 86] width 27 height 8
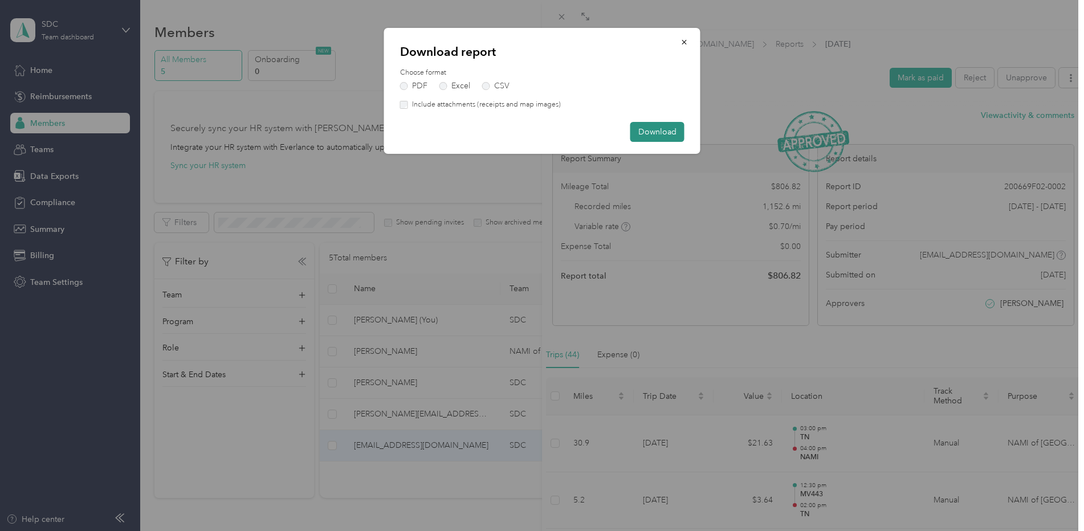
click at [665, 134] on button "Download" at bounding box center [657, 132] width 54 height 20
